Goal: Browse casually

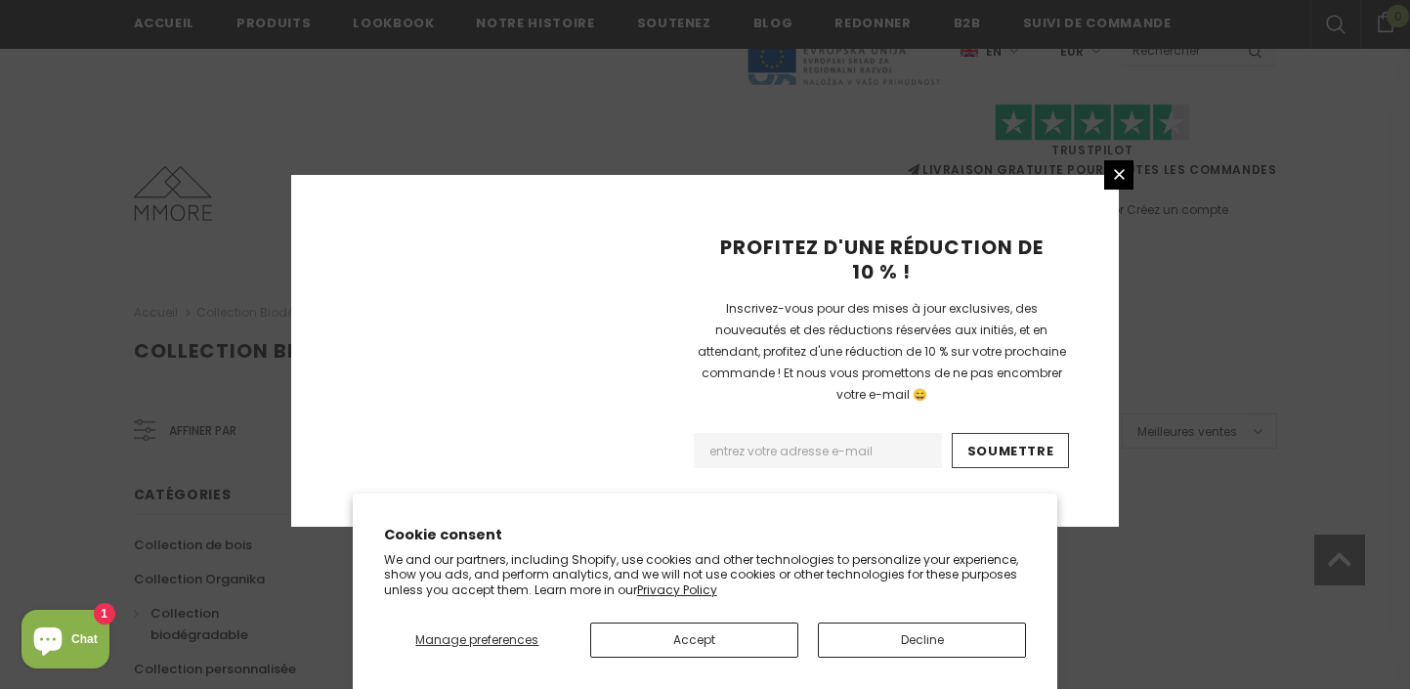
scroll to position [1362, 0]
